Goal: Task Accomplishment & Management: Manage account settings

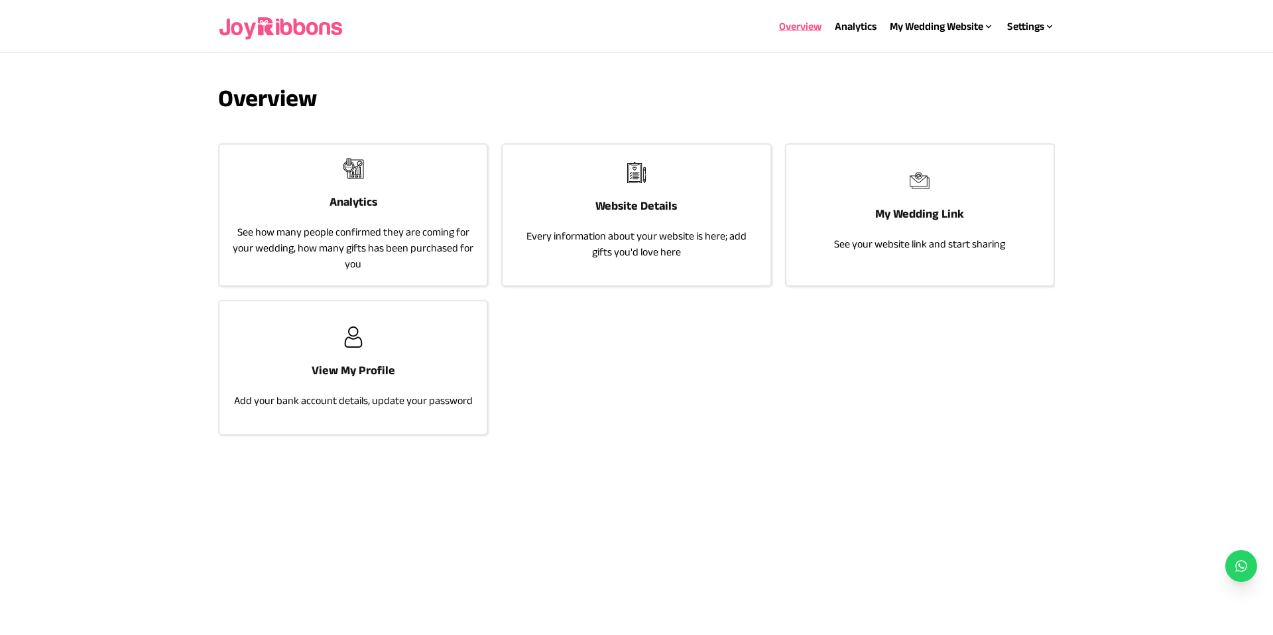
click at [368, 194] on h3 "Analytics" at bounding box center [354, 201] width 48 height 19
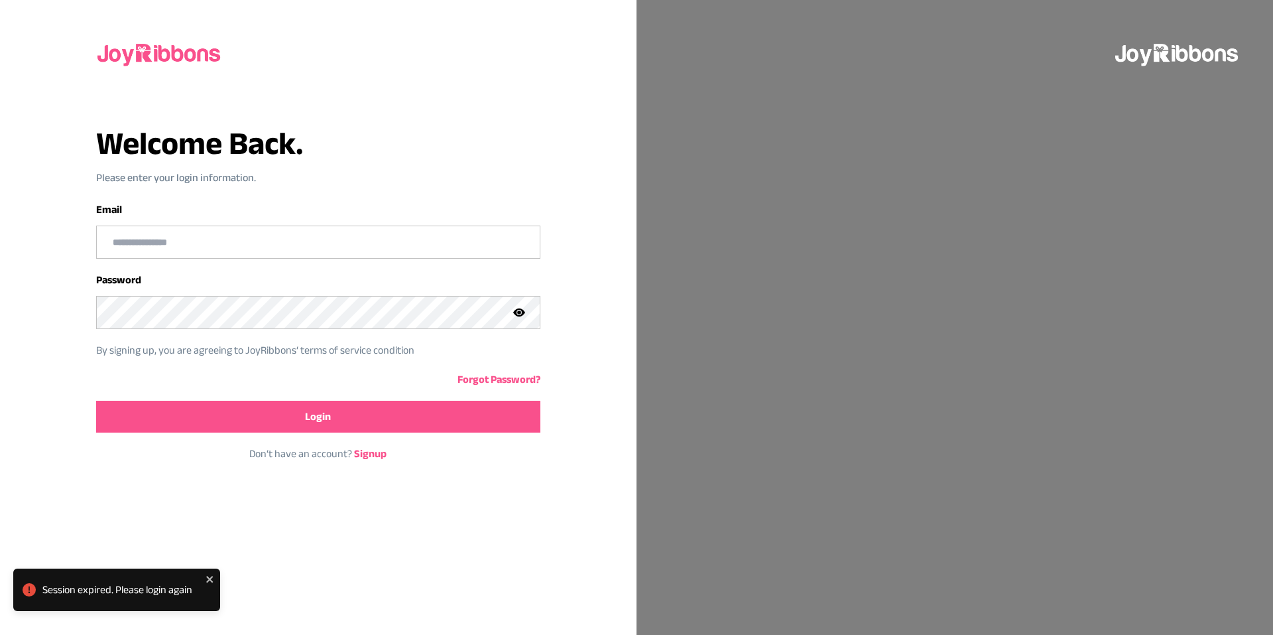
click at [328, 248] on input "email" at bounding box center [318, 242] width 443 height 32
type input "**********"
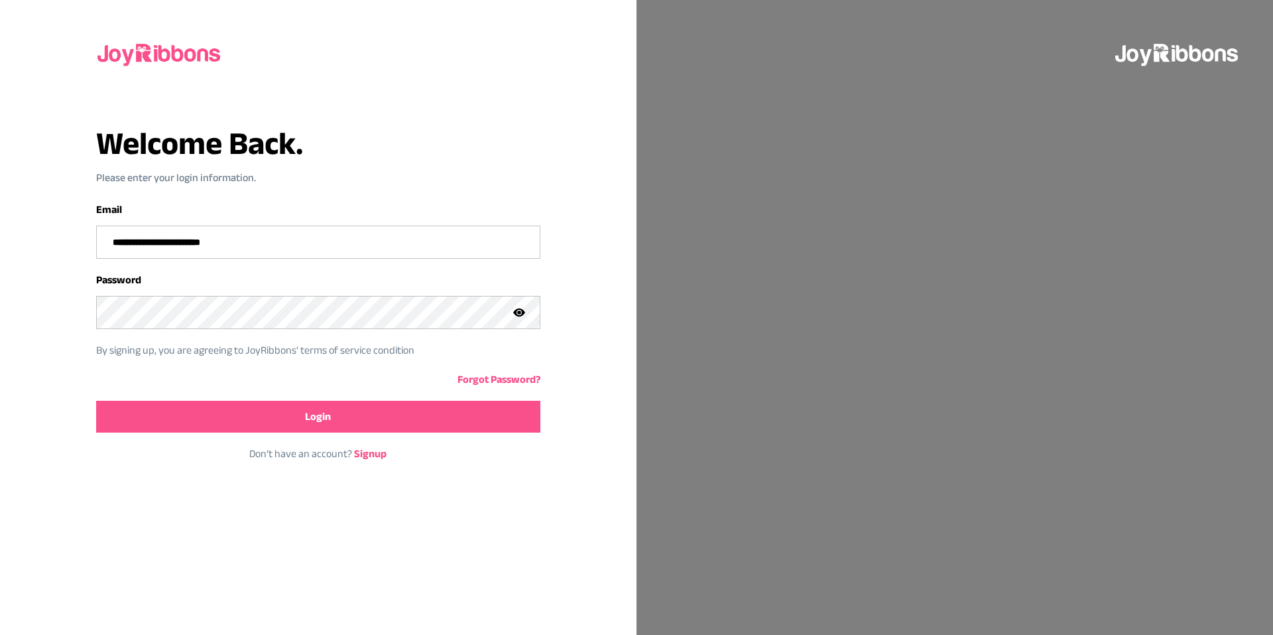
click at [296, 425] on button "Login" at bounding box center [318, 417] width 444 height 32
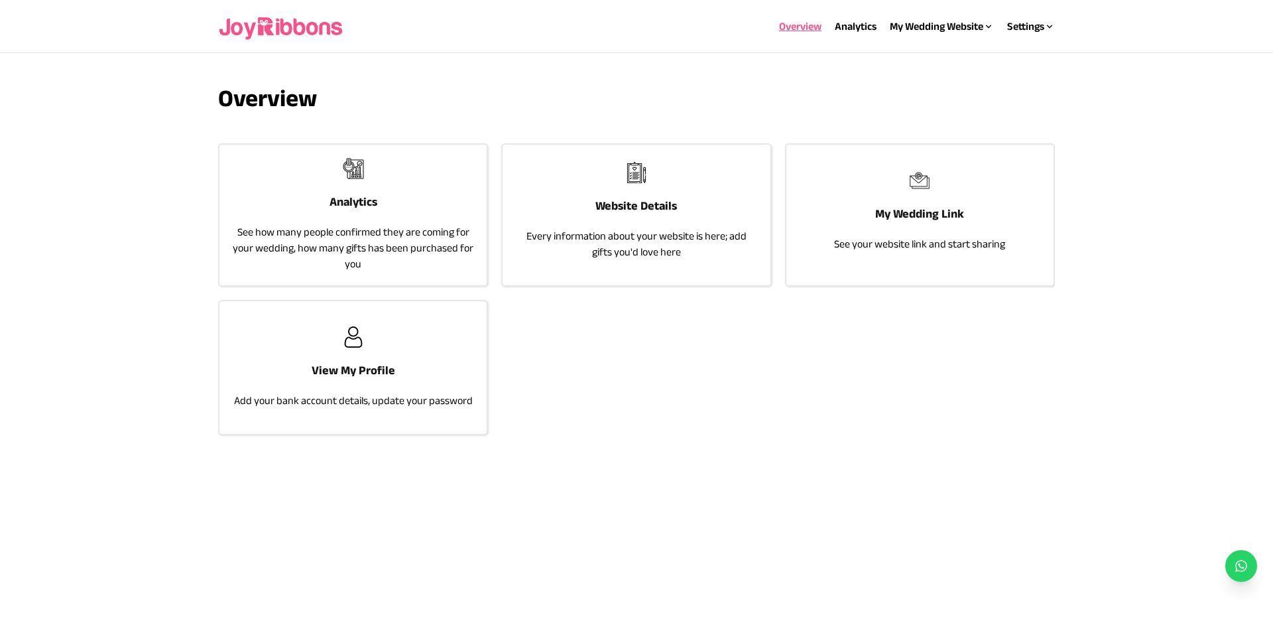
click at [340, 172] on div "Analytics See how many people confirmed they are coming for your wedding, how m…" at bounding box center [352, 215] width 267 height 141
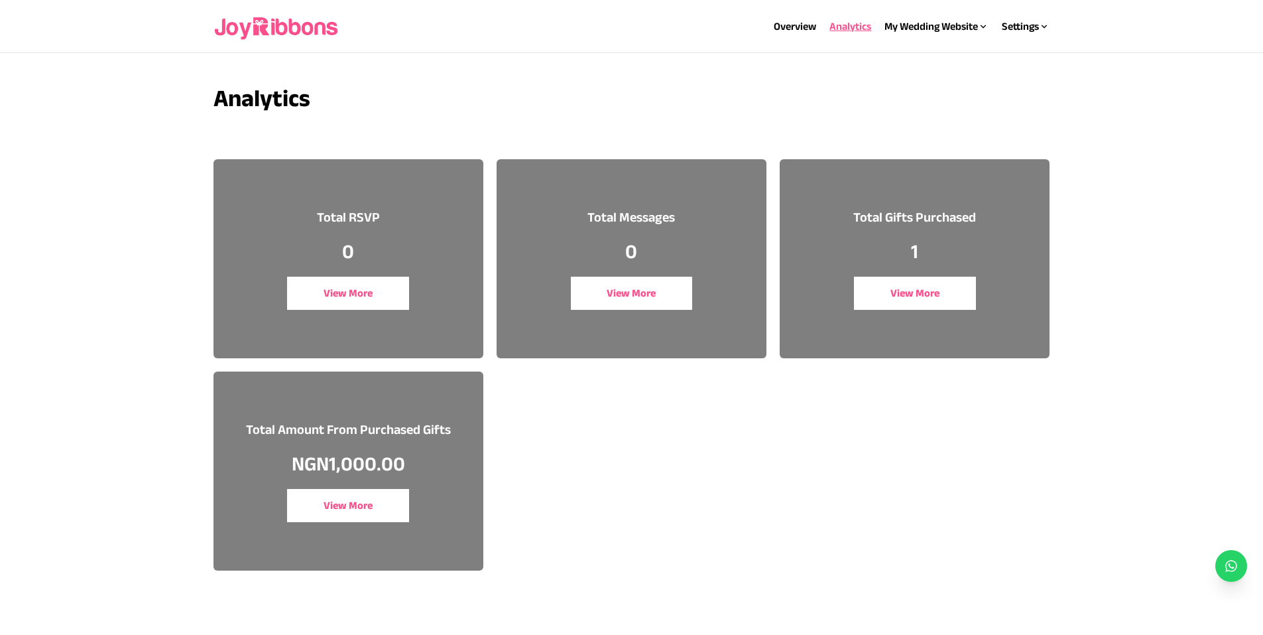
click at [369, 502] on button "View More" at bounding box center [348, 505] width 122 height 33
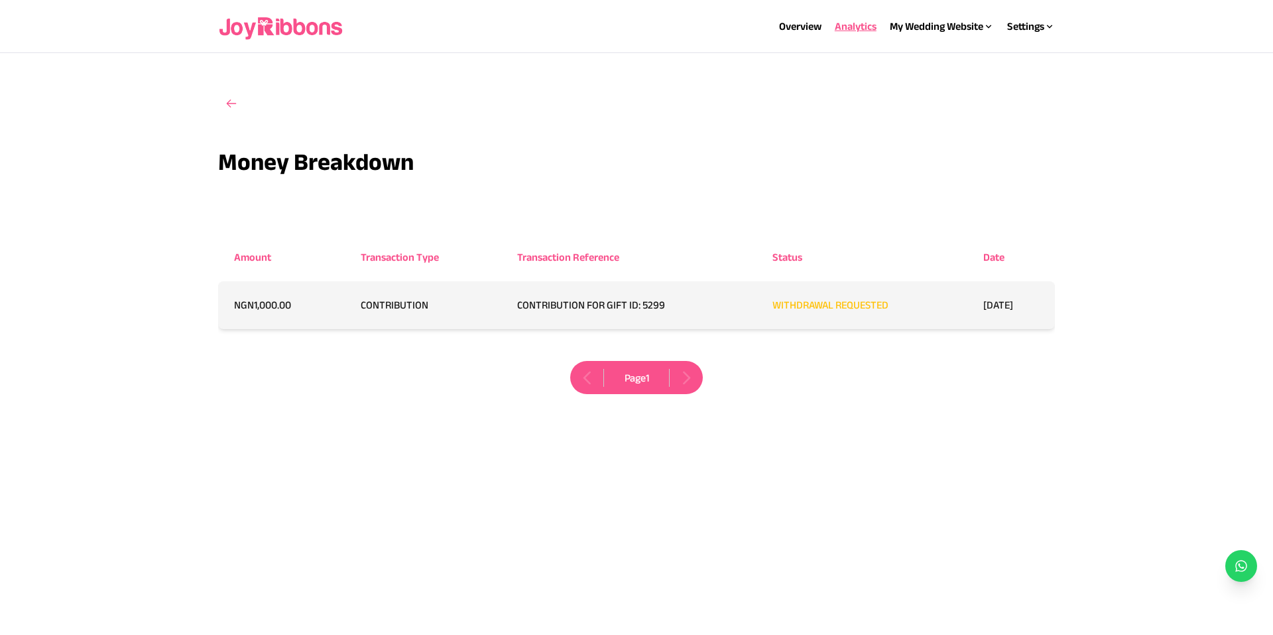
drag, startPoint x: 369, startPoint y: 502, endPoint x: 594, endPoint y: 635, distance: 261.9
click at [594, 497] on html "Overview Analytics My Wedding Website Website Details My Wedding Link Settings …" at bounding box center [636, 248] width 1273 height 497
click at [951, 25] on div "My Wedding Website" at bounding box center [942, 27] width 104 height 16
click at [803, 27] on link "Overview" at bounding box center [800, 26] width 42 height 11
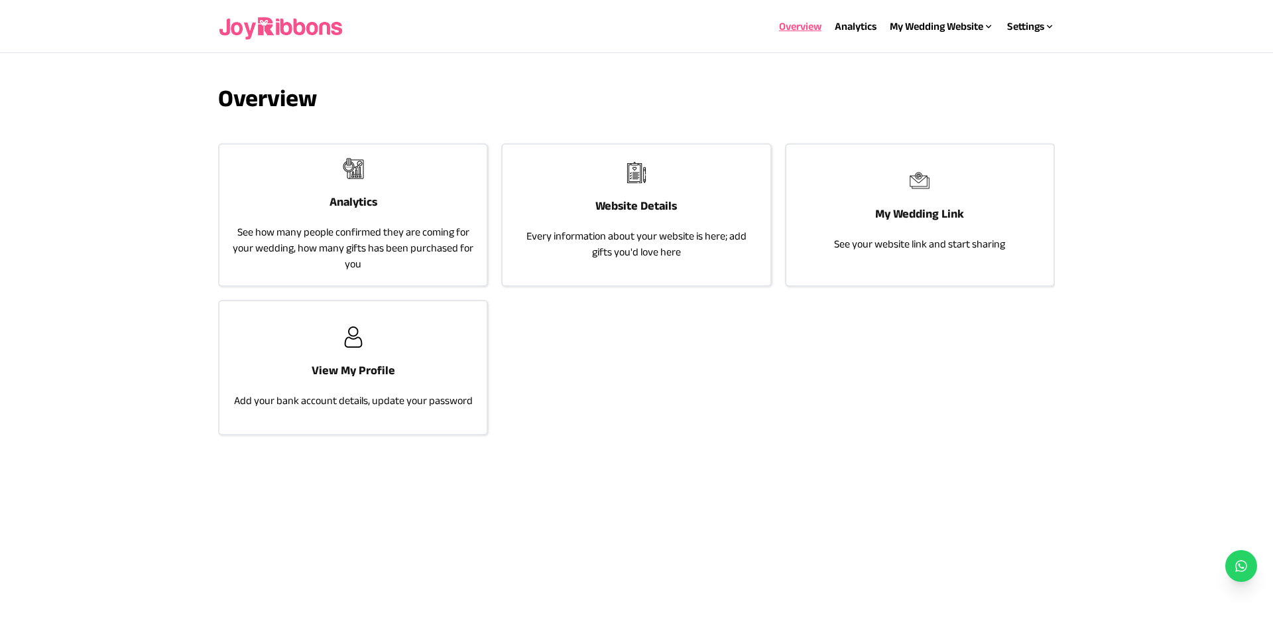
click at [644, 217] on div "Website Details Every information about your website is here; add gifts you'd l…" at bounding box center [636, 211] width 267 height 133
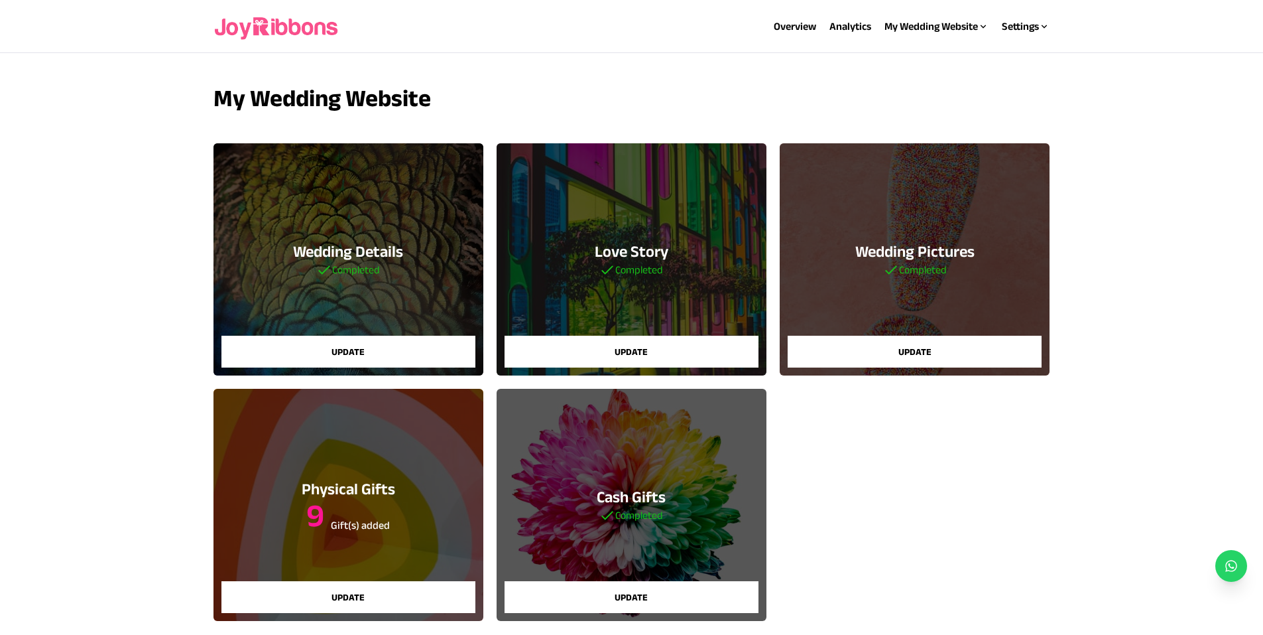
click at [381, 505] on h3 "9 Gift(s) added" at bounding box center [348, 515] width 93 height 32
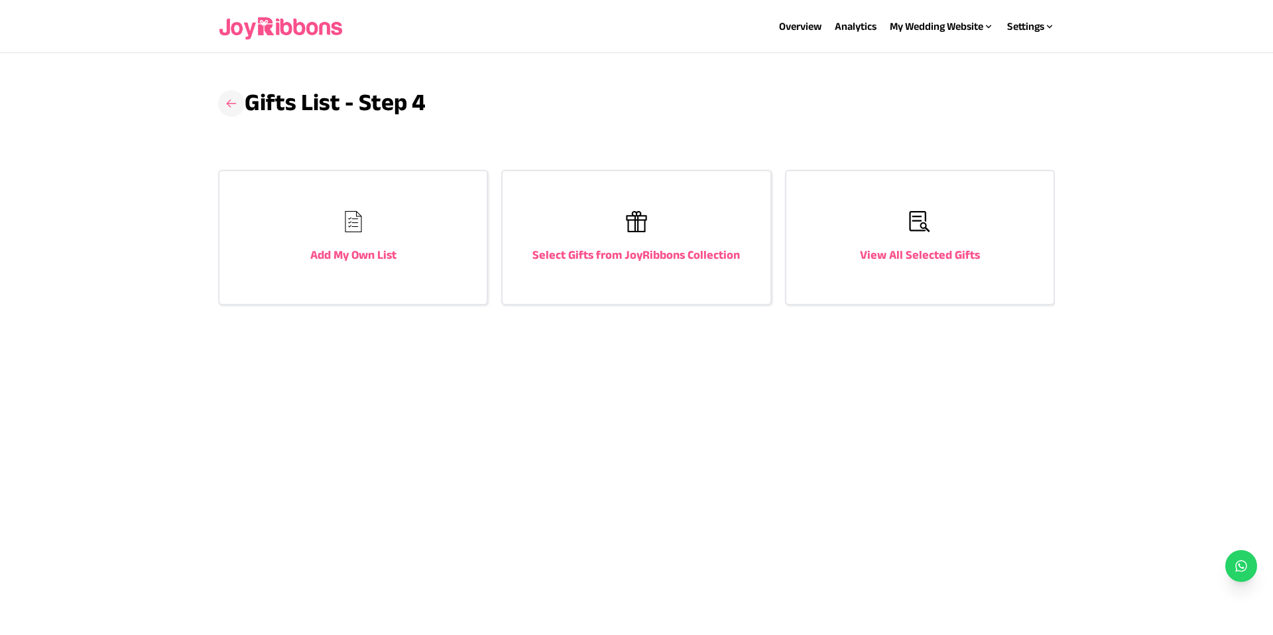
click at [233, 105] on icon at bounding box center [231, 103] width 13 height 13
